Goal: Find specific page/section: Find specific page/section

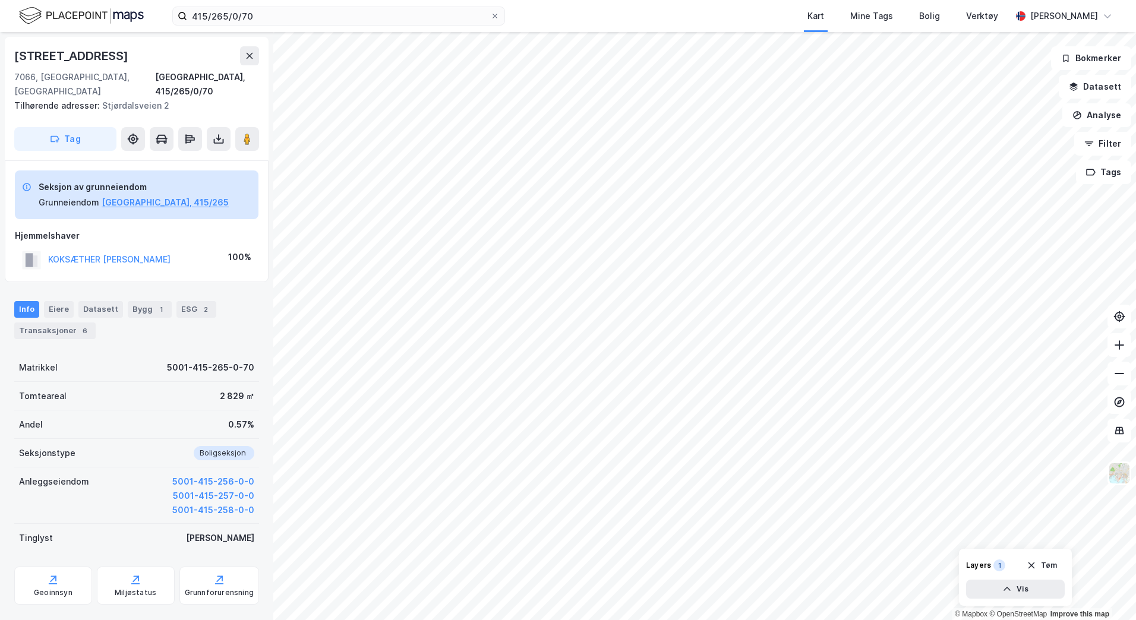
click at [341, 27] on div "415/265/0/70 Kart Mine Tags Bolig Verktøy [PERSON_NAME]" at bounding box center [568, 16] width 1136 height 32
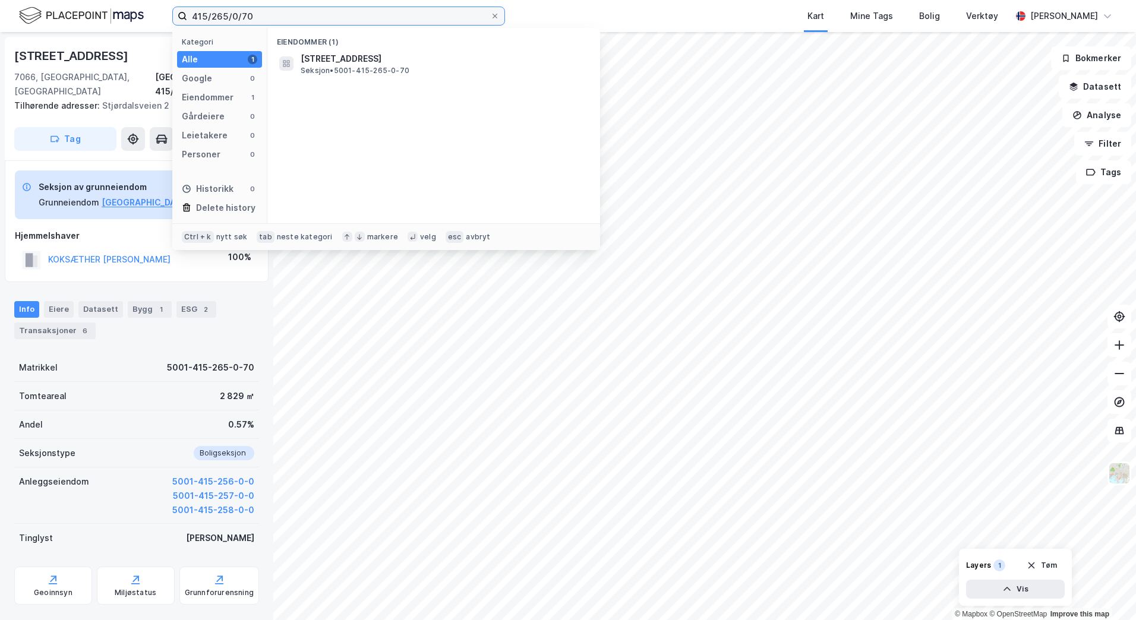
click at [341, 19] on input "415/265/0/70" at bounding box center [338, 16] width 303 height 18
type input "4"
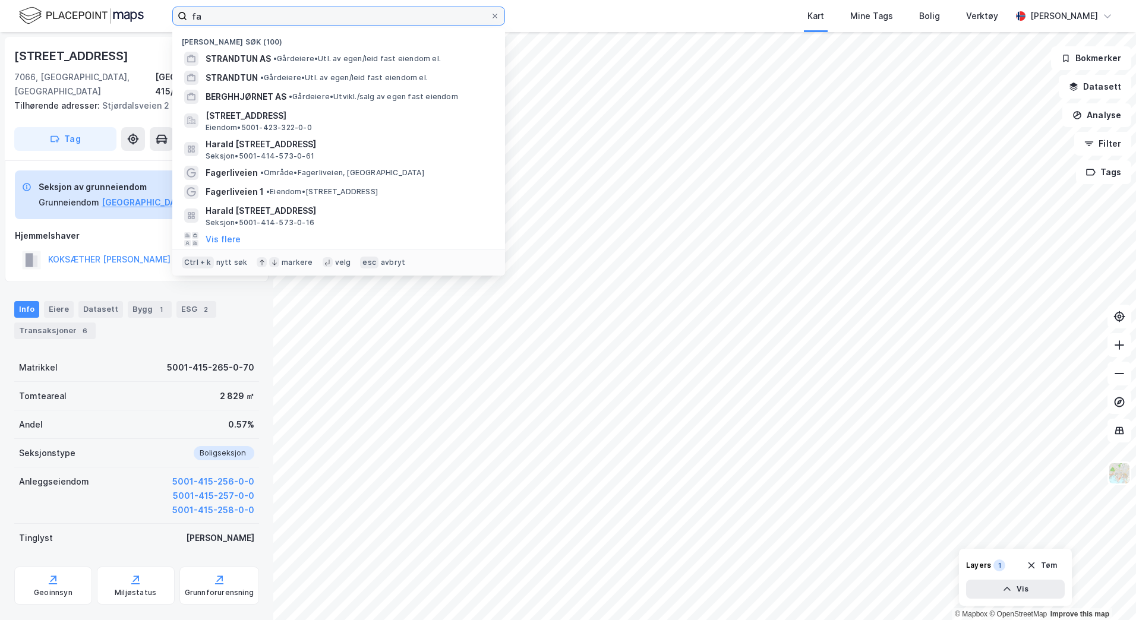
type input "f"
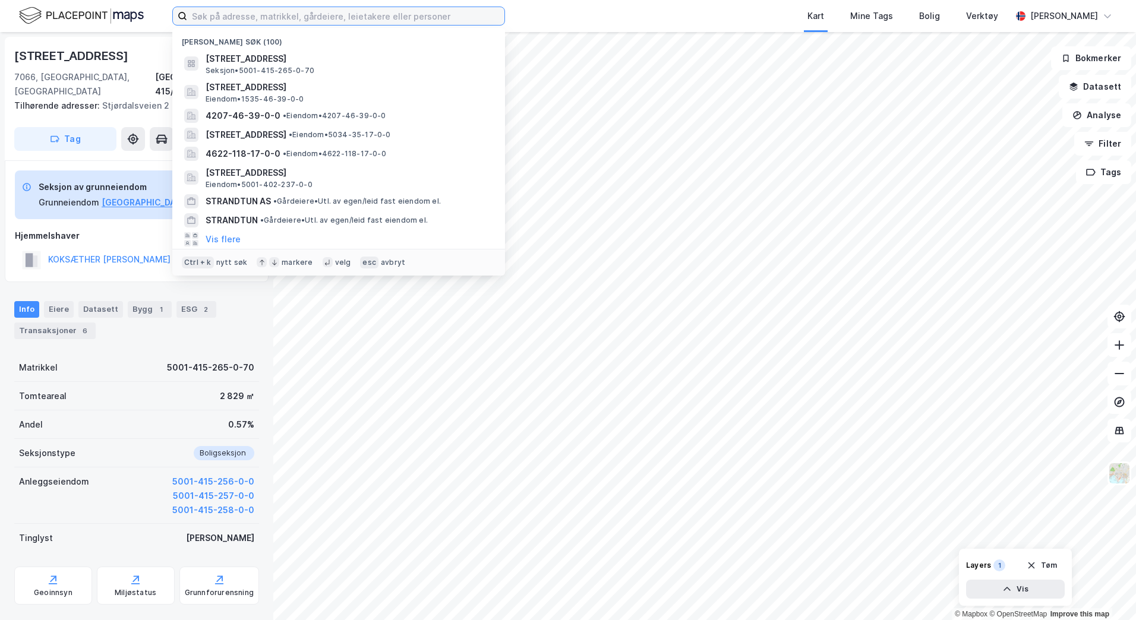
paste input "Gnr. 423 bnr. 322"
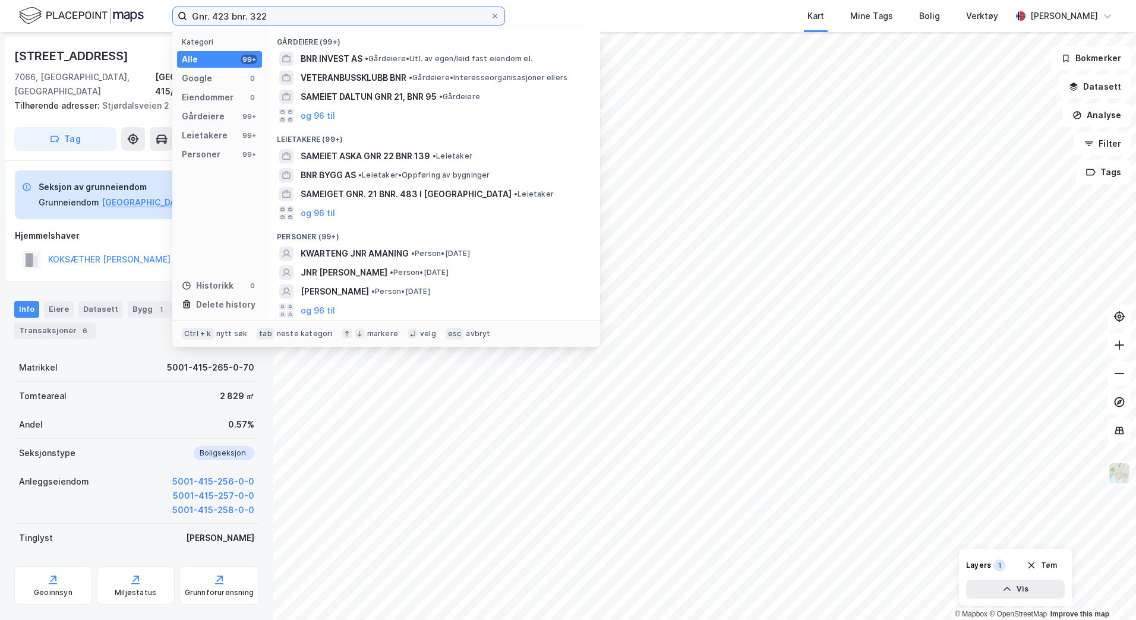
click at [247, 17] on input "Gnr. 423 bnr. 322" at bounding box center [338, 16] width 303 height 18
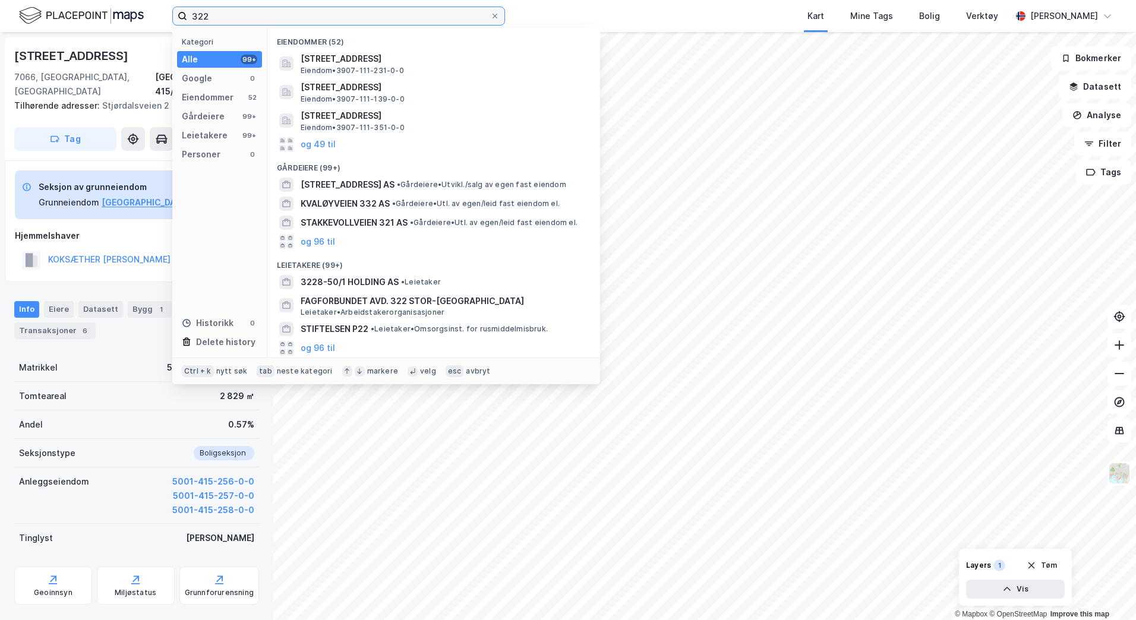
drag, startPoint x: 234, startPoint y: 17, endPoint x: 184, endPoint y: 32, distance: 52.1
click at [184, 26] on div "322 Kategori Alle 99+ Google 0 Eiendommer 52 Gårdeiere 99+ Leietakere 99+ Perso…" at bounding box center [338, 16] width 333 height 19
paste input "Gnr. 423 bnr."
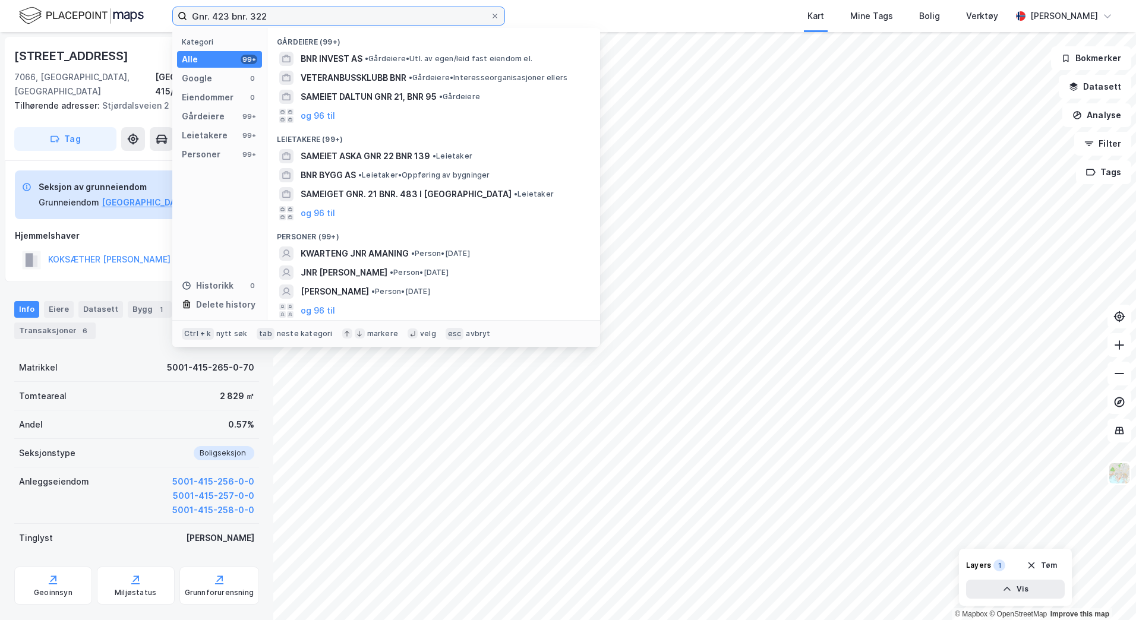
drag, startPoint x: 210, startPoint y: 17, endPoint x: 174, endPoint y: 17, distance: 35.7
click at [174, 17] on label "Gnr. 423 bnr. 322" at bounding box center [338, 16] width 333 height 19
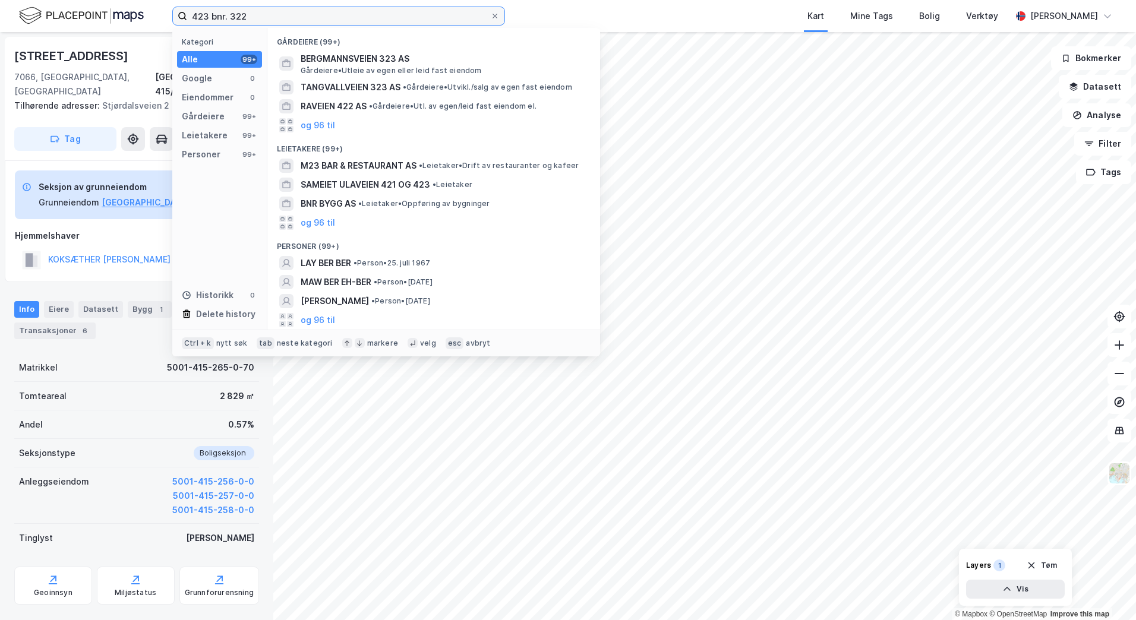
click at [229, 19] on input "423 bnr. 322" at bounding box center [338, 16] width 303 height 18
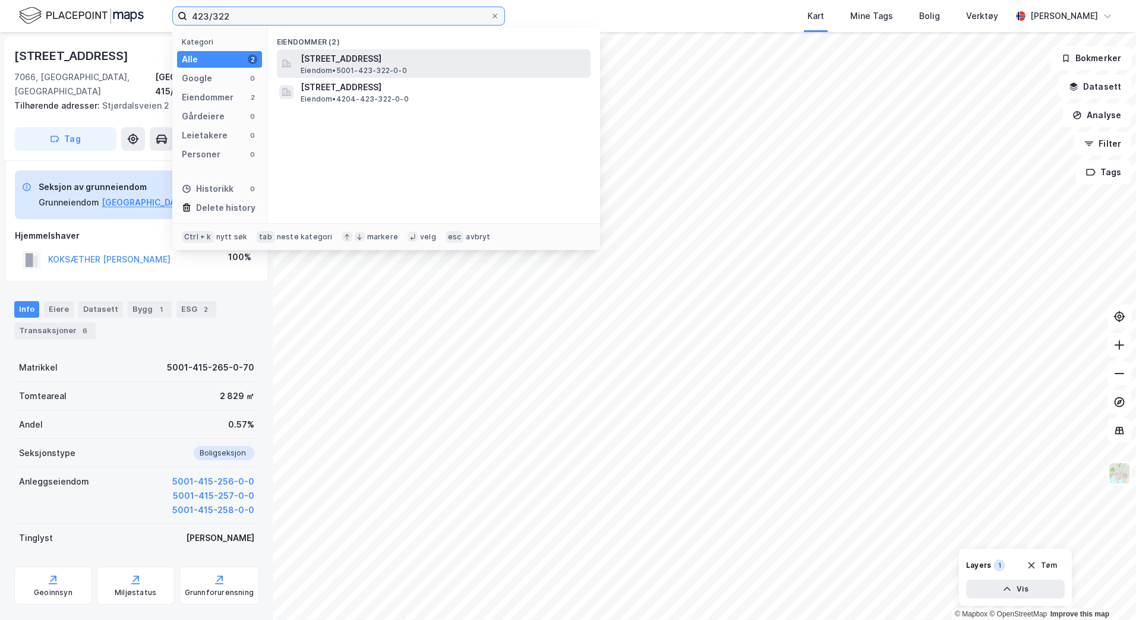
type input "423/322"
click at [324, 65] on span "[STREET_ADDRESS]" at bounding box center [443, 59] width 285 height 14
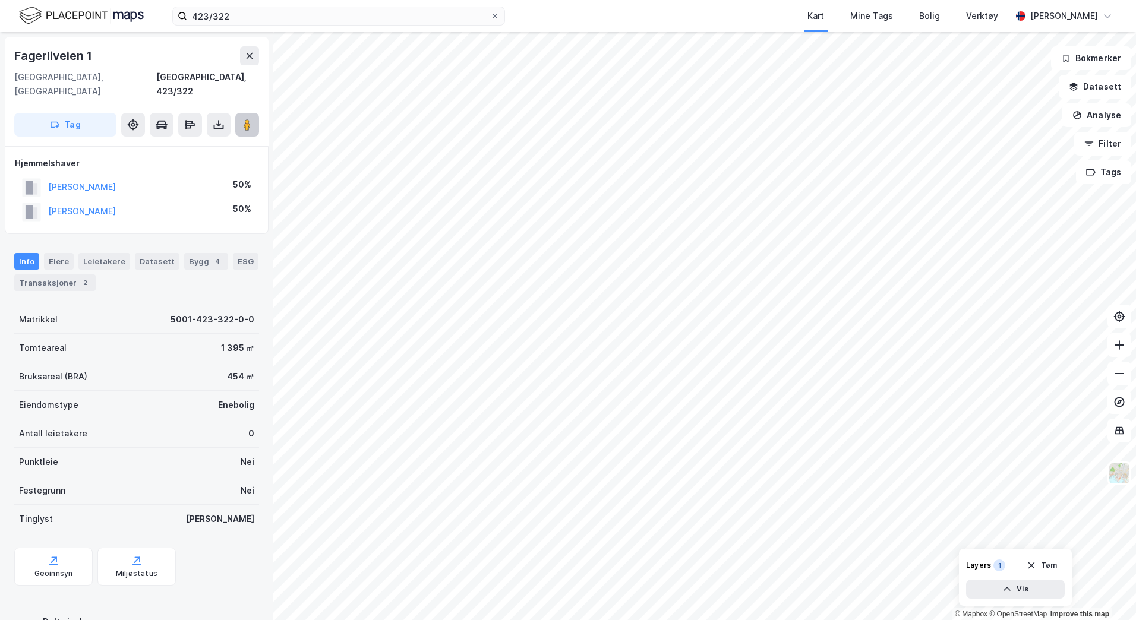
click at [254, 117] on button at bounding box center [247, 125] width 24 height 24
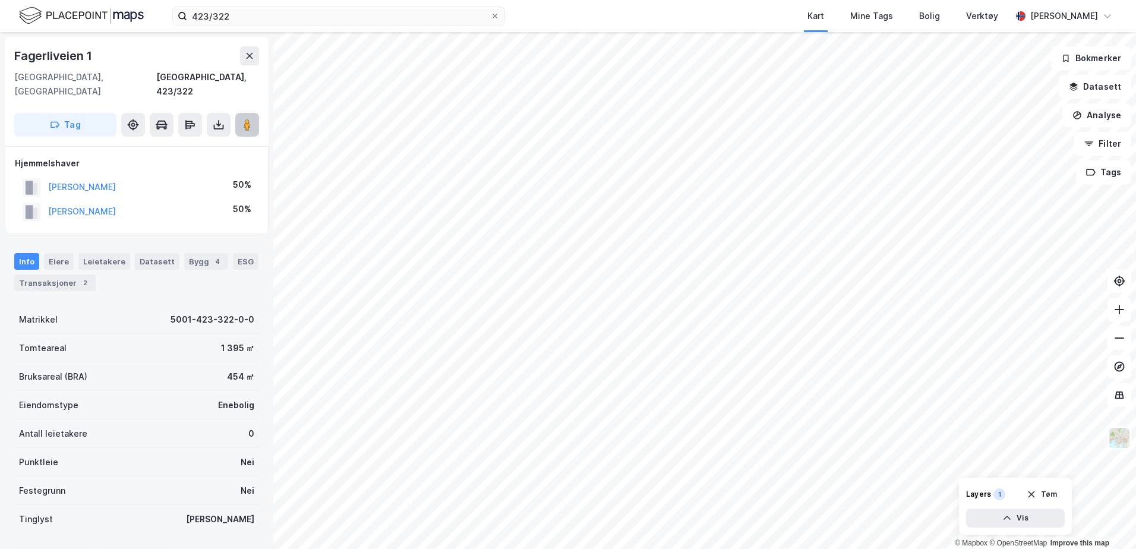
click at [250, 119] on image at bounding box center [247, 125] width 7 height 12
